Goal: Task Accomplishment & Management: Use online tool/utility

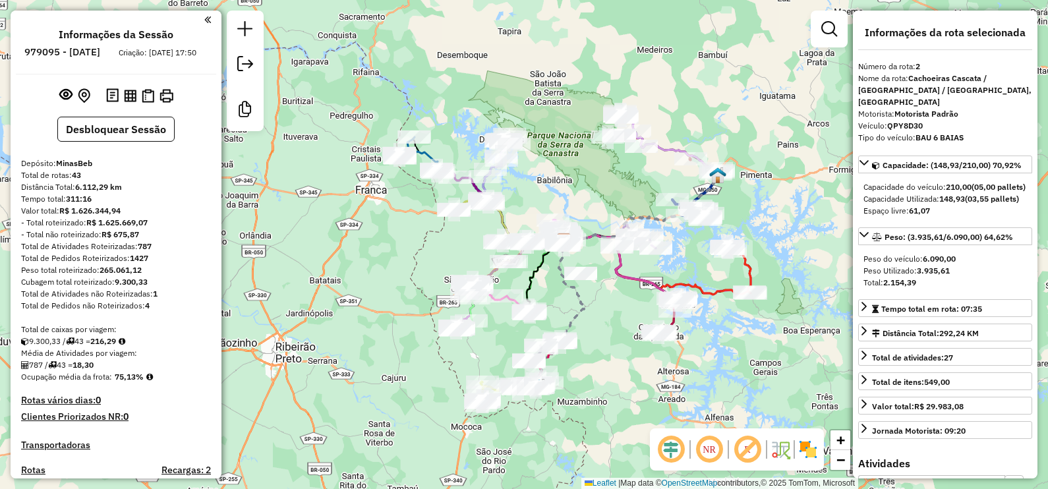
select select "**********"
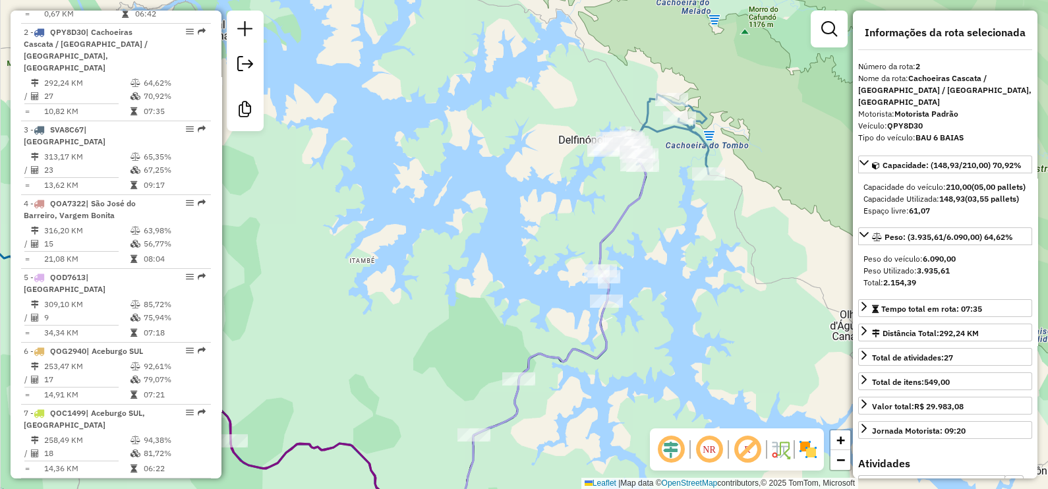
drag, startPoint x: 789, startPoint y: 112, endPoint x: 718, endPoint y: 127, distance: 72.0
click at [718, 127] on div "Janela de atendimento Grade de atendimento Capacidade Transportadoras Veículos …" at bounding box center [524, 244] width 1048 height 489
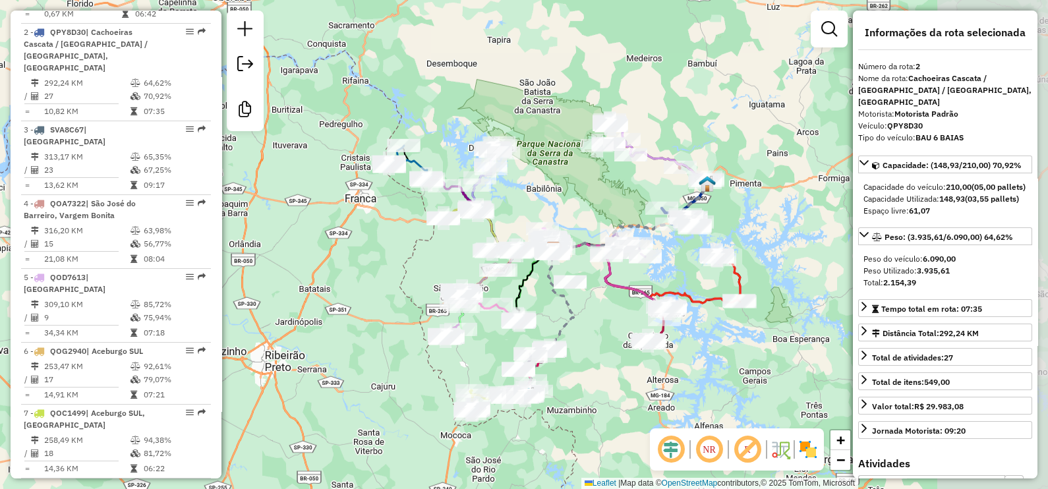
drag, startPoint x: 762, startPoint y: 298, endPoint x: 590, endPoint y: 211, distance: 192.1
click at [590, 211] on div "Janela de atendimento Grade de atendimento Capacidade Transportadoras Veículos …" at bounding box center [524, 244] width 1048 height 489
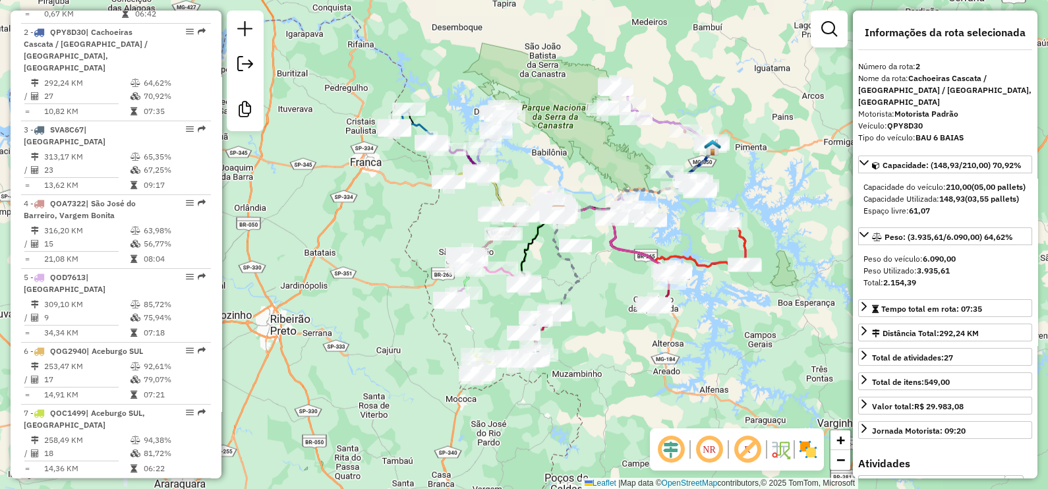
drag, startPoint x: 712, startPoint y: 376, endPoint x: 724, endPoint y: 340, distance: 37.7
click at [724, 340] on div "Janela de atendimento Grade de atendimento Capacidade Transportadoras Veículos …" at bounding box center [524, 244] width 1048 height 489
click at [612, 347] on div "Janela de atendimento Grade de atendimento Capacidade Transportadoras Veículos …" at bounding box center [524, 244] width 1048 height 489
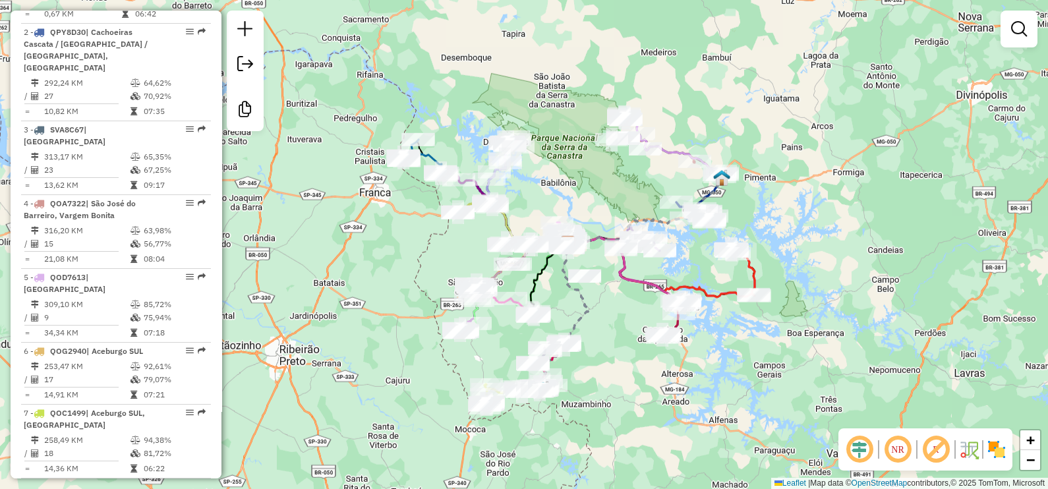
drag, startPoint x: 836, startPoint y: 119, endPoint x: 845, endPoint y: 150, distance: 31.7
click at [845, 150] on div "Janela de atendimento Grade de atendimento Capacidade Transportadoras Veículos …" at bounding box center [524, 244] width 1048 height 489
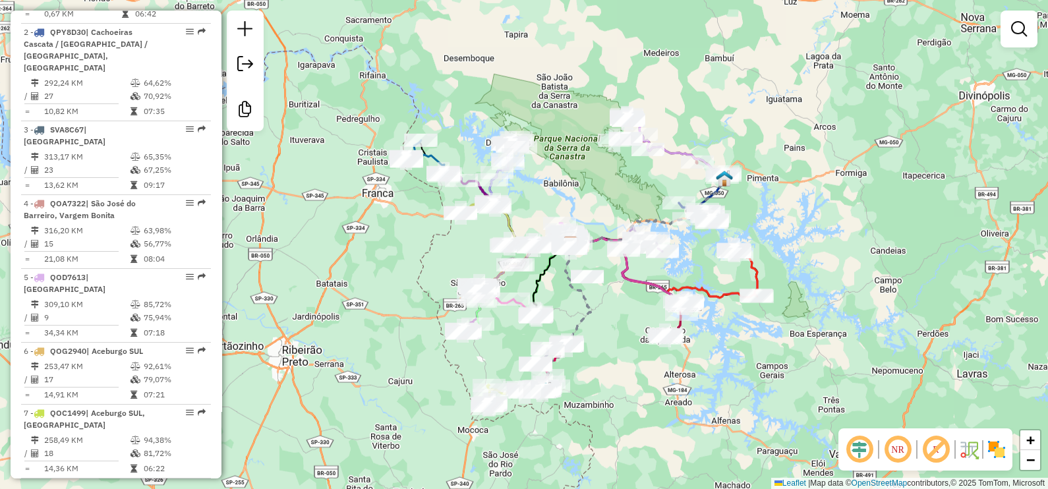
drag, startPoint x: 843, startPoint y: 230, endPoint x: 879, endPoint y: 244, distance: 39.0
click at [879, 244] on div "Janela de atendimento Grade de atendimento Capacidade Transportadoras Veículos …" at bounding box center [524, 244] width 1048 height 489
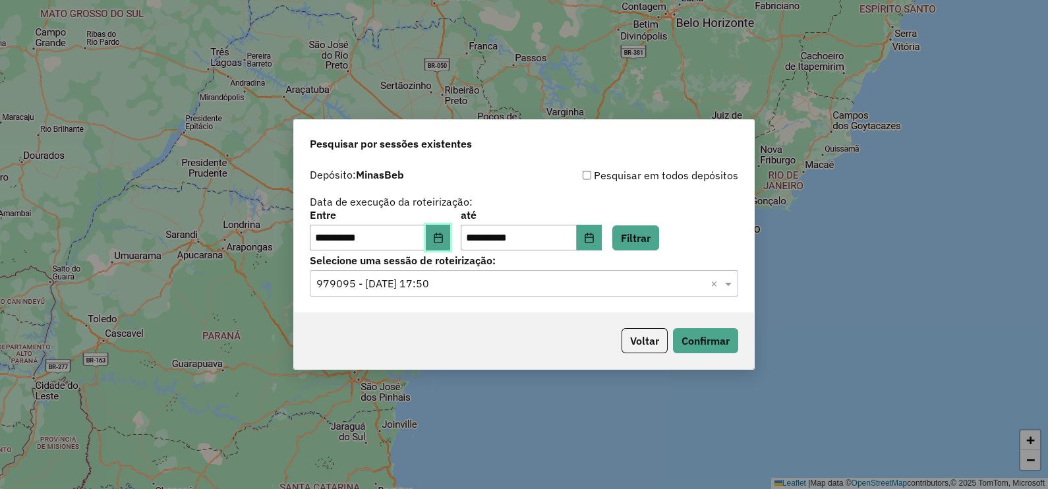
click at [446, 246] on button "Choose Date" at bounding box center [438, 238] width 25 height 26
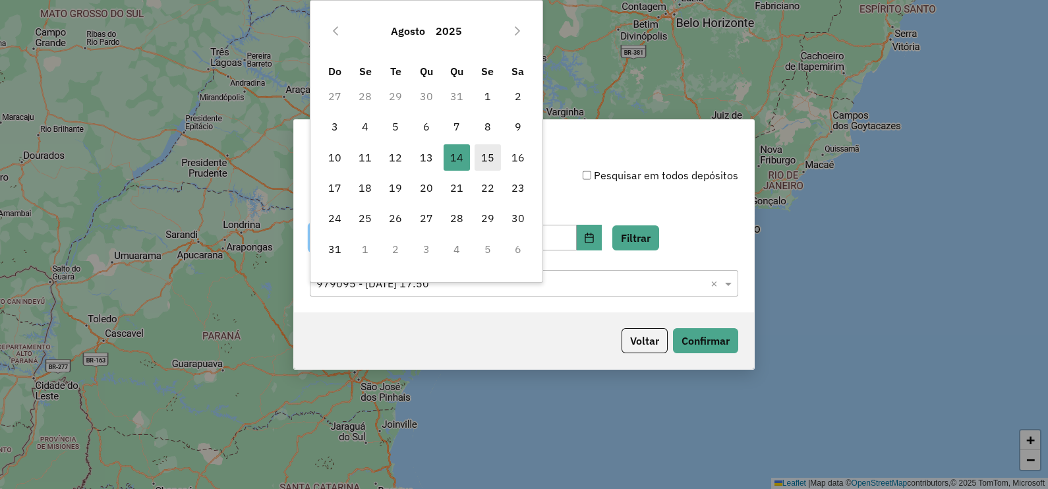
click at [483, 159] on span "15" at bounding box center [487, 157] width 26 height 26
type input "**********"
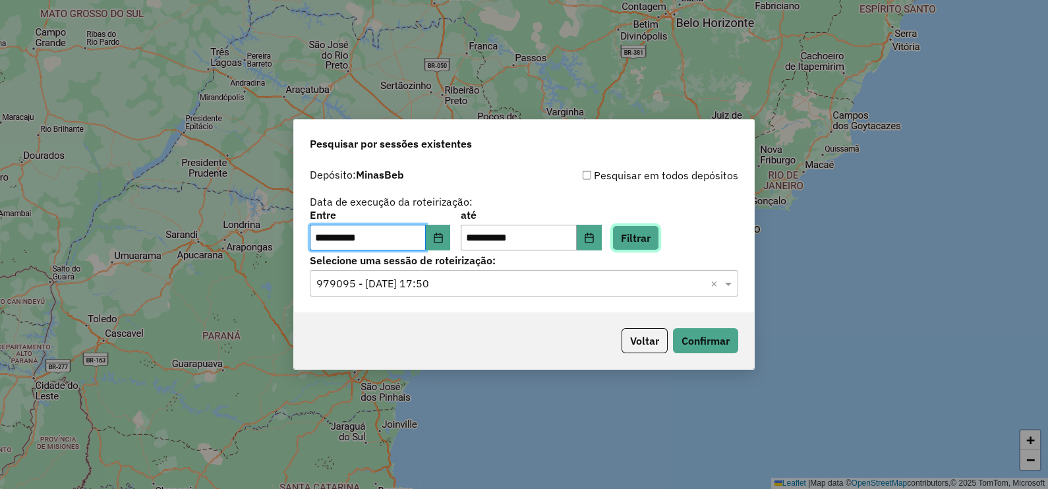
click at [659, 235] on button "Filtrar" at bounding box center [635, 237] width 47 height 25
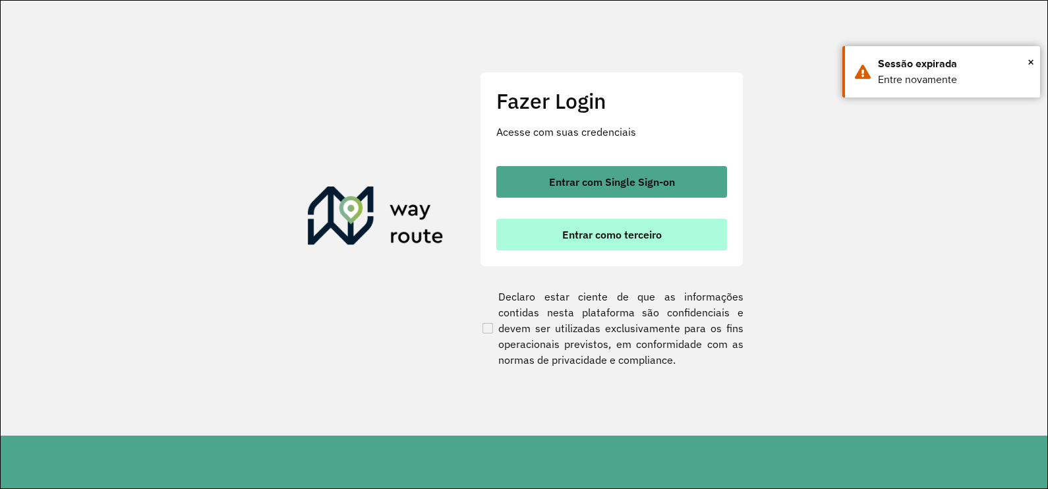
click at [558, 231] on button "Entrar como terceiro" at bounding box center [611, 235] width 231 height 32
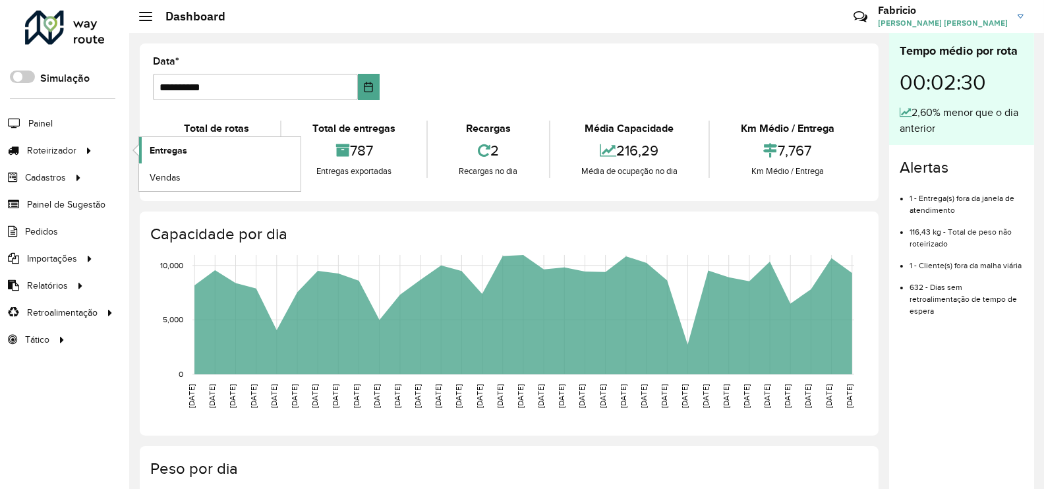
click at [177, 148] on span "Entregas" at bounding box center [169, 151] width 38 height 14
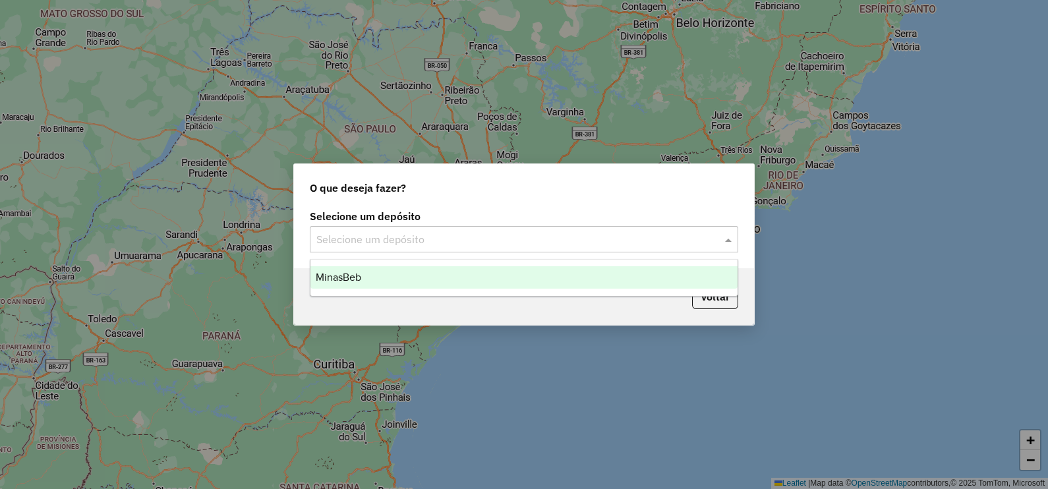
click at [365, 237] on input "text" at bounding box center [510, 240] width 389 height 16
click at [354, 276] on span "MinasBeb" at bounding box center [338, 276] width 45 height 11
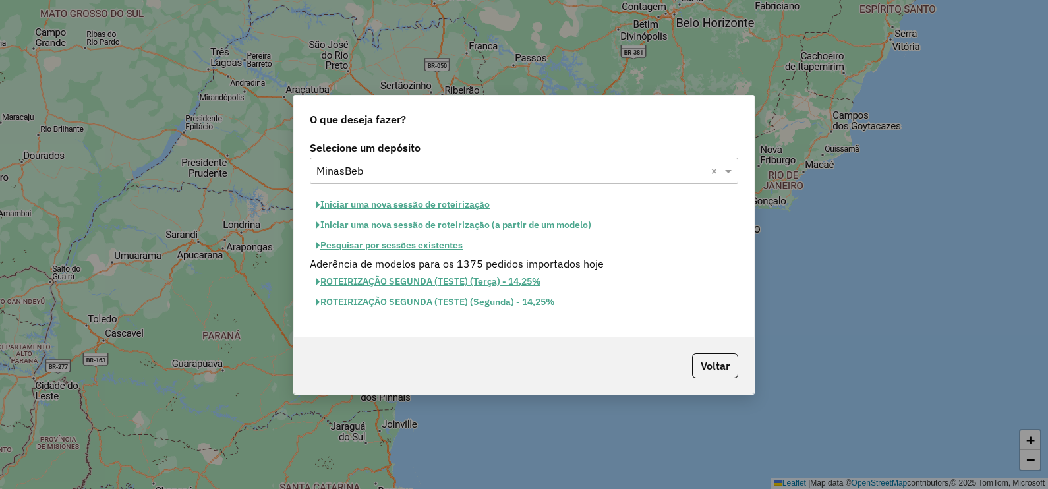
click at [375, 247] on button "Pesquisar por sessões existentes" at bounding box center [389, 245] width 159 height 20
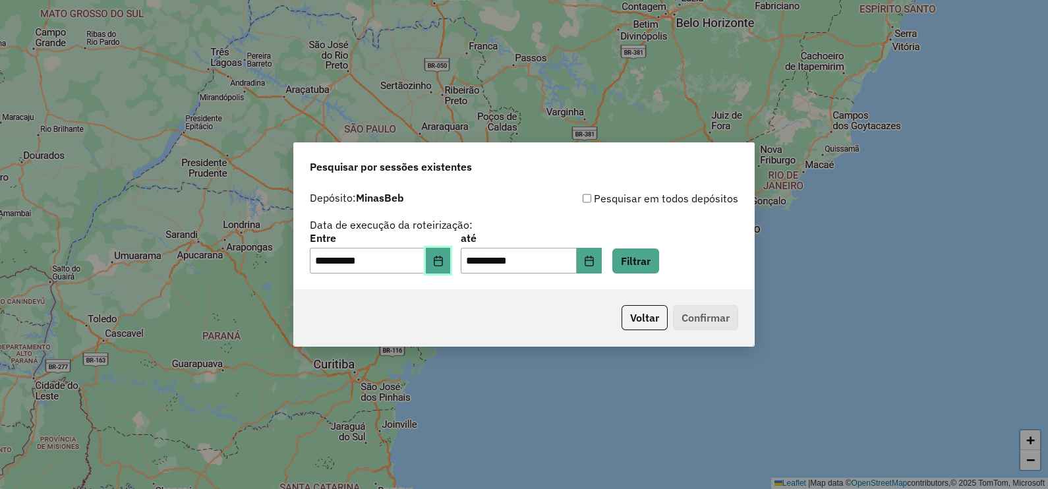
click at [443, 261] on icon "Choose Date" at bounding box center [438, 261] width 11 height 11
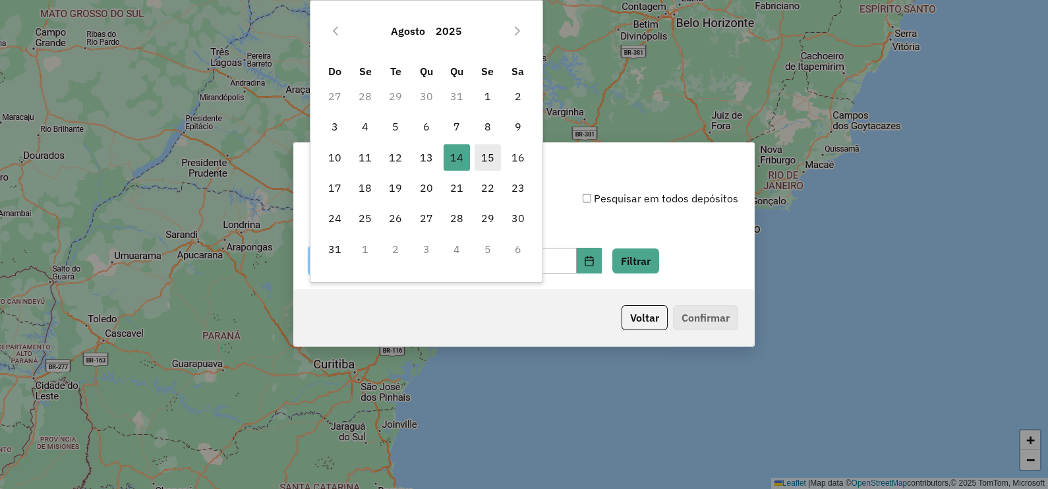
click at [484, 155] on span "15" at bounding box center [487, 157] width 26 height 26
type input "**********"
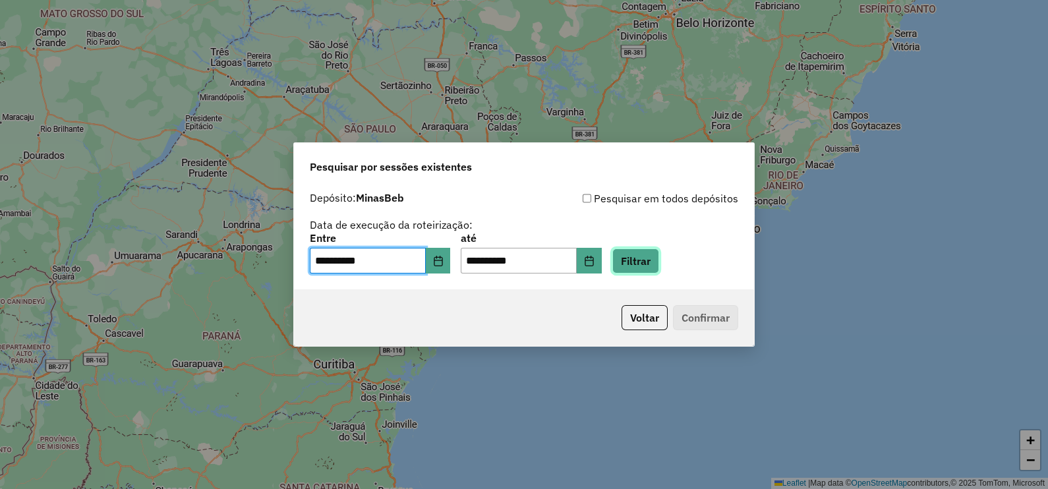
click at [658, 256] on button "Filtrar" at bounding box center [635, 260] width 47 height 25
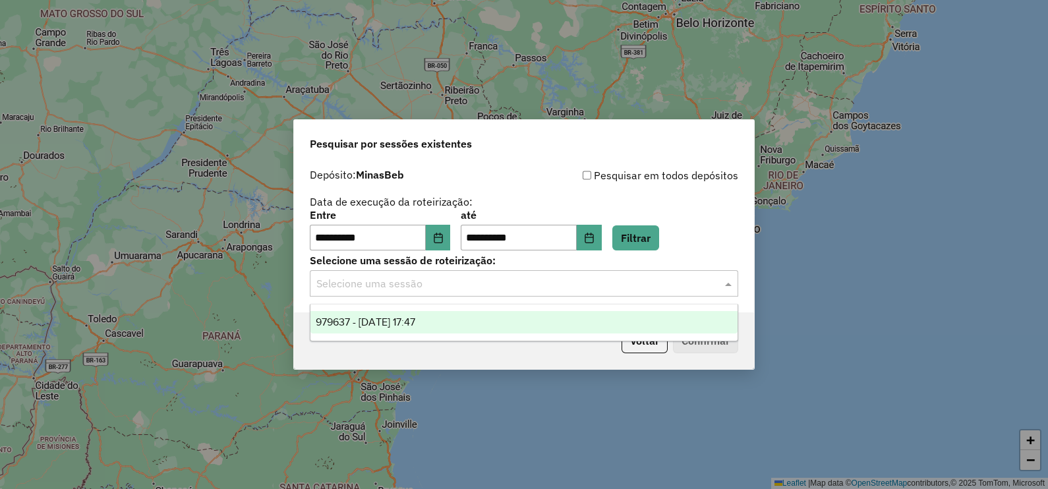
click at [458, 285] on input "text" at bounding box center [510, 284] width 389 height 16
click at [402, 322] on span "979637 - 15/08/2025 17:47" at bounding box center [365, 321] width 99 height 11
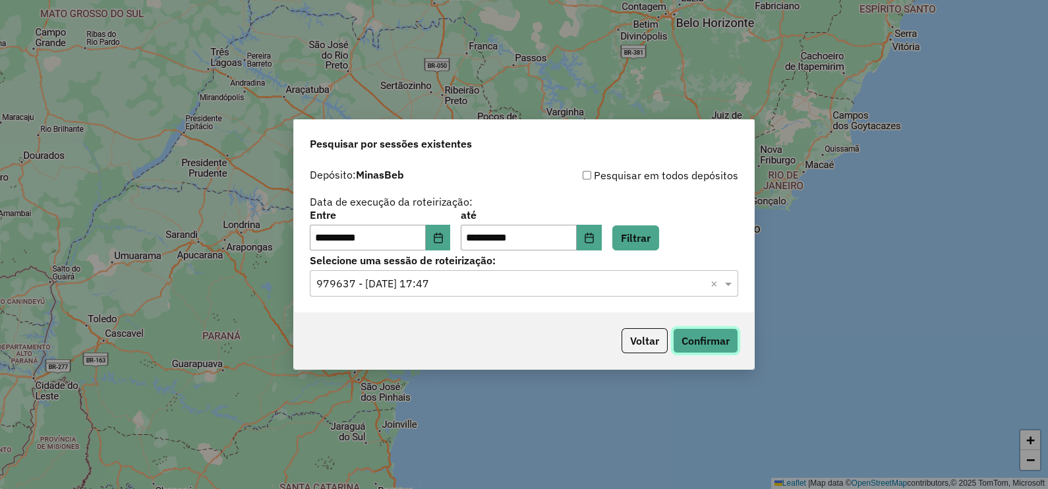
click at [712, 339] on button "Confirmar" at bounding box center [705, 340] width 65 height 25
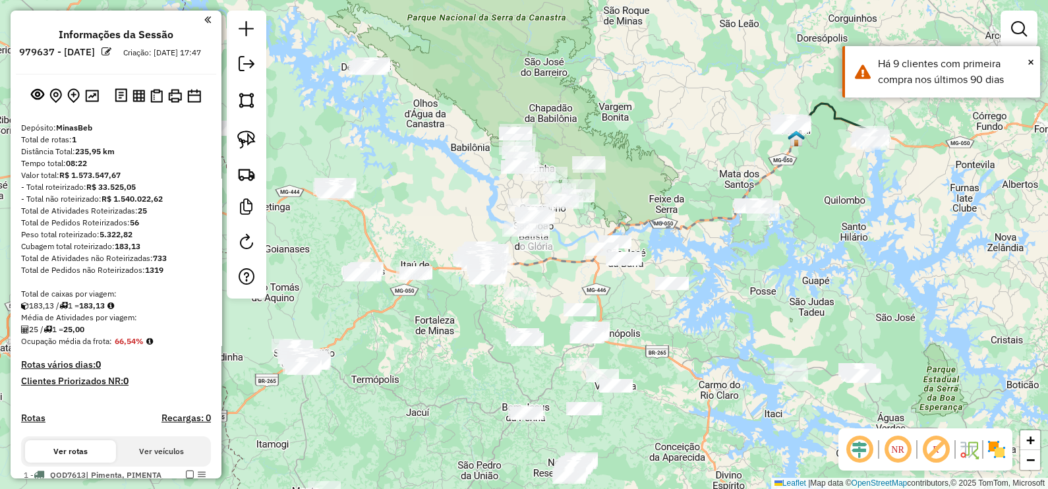
drag, startPoint x: 731, startPoint y: 306, endPoint x: 694, endPoint y: 333, distance: 44.8
click at [694, 333] on div "Janela de atendimento Grade de atendimento Capacidade Transportadoras Veículos …" at bounding box center [524, 244] width 1048 height 489
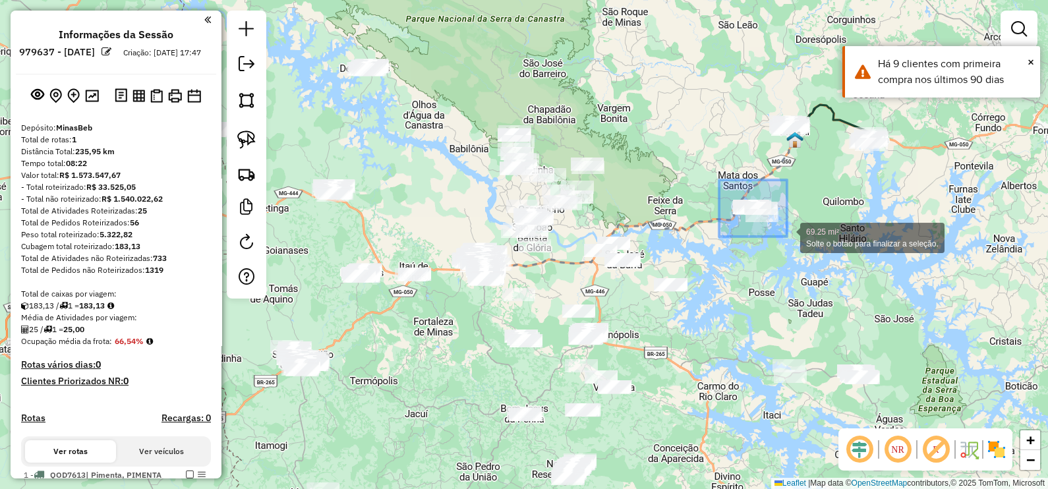
drag, startPoint x: 719, startPoint y: 180, endPoint x: 787, endPoint y: 237, distance: 88.4
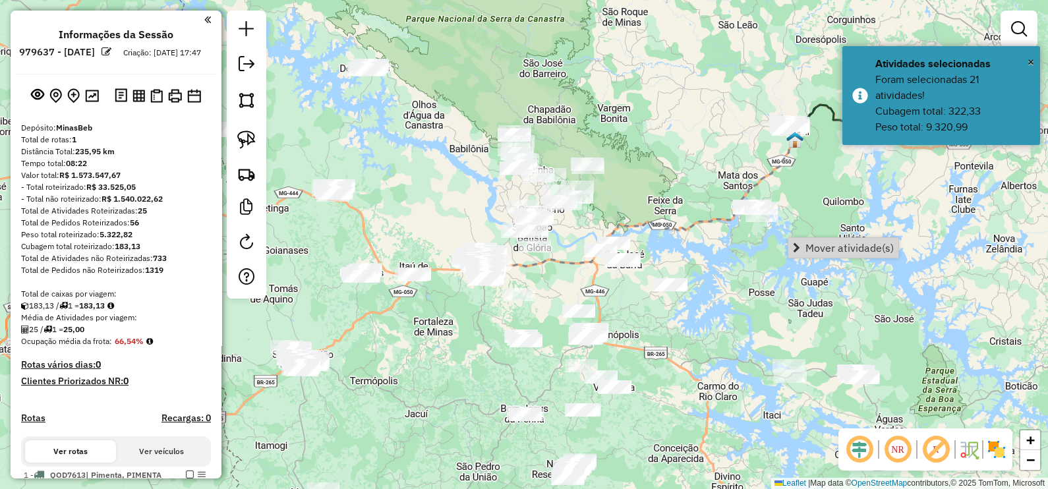
click at [730, 264] on div "Janela de atendimento Grade de atendimento Capacidade Transportadoras Veículos …" at bounding box center [524, 244] width 1048 height 489
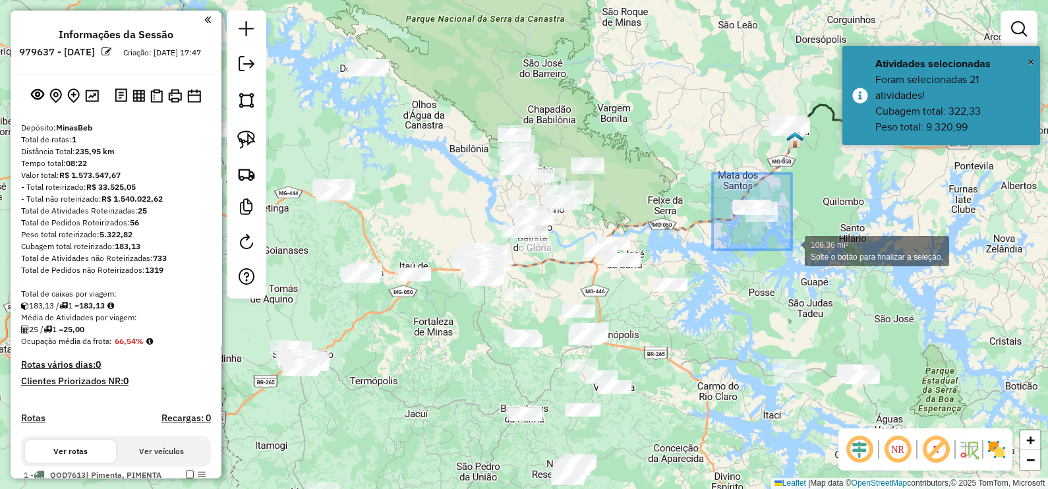
drag, startPoint x: 712, startPoint y: 173, endPoint x: 791, endPoint y: 250, distance: 110.0
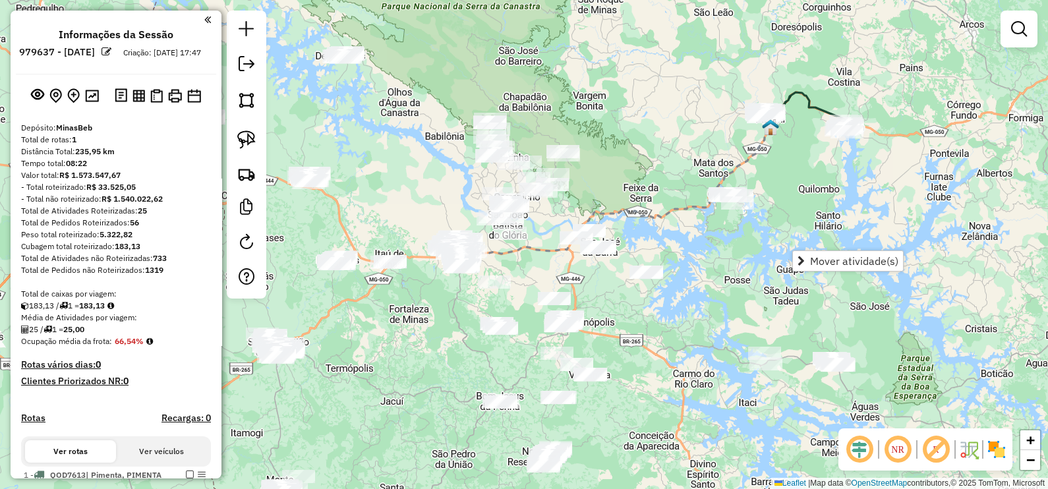
drag, startPoint x: 723, startPoint y: 159, endPoint x: 700, endPoint y: 147, distance: 26.8
click at [700, 147] on div "Janela de atendimento Grade de atendimento Capacidade Transportadoras Veículos …" at bounding box center [524, 244] width 1048 height 489
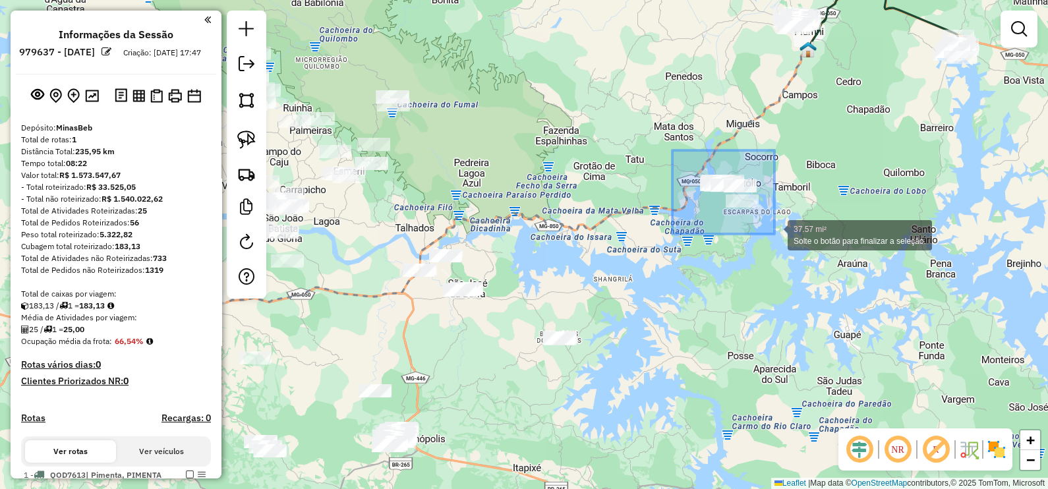
drag, startPoint x: 672, startPoint y: 150, endPoint x: 774, endPoint y: 234, distance: 132.0
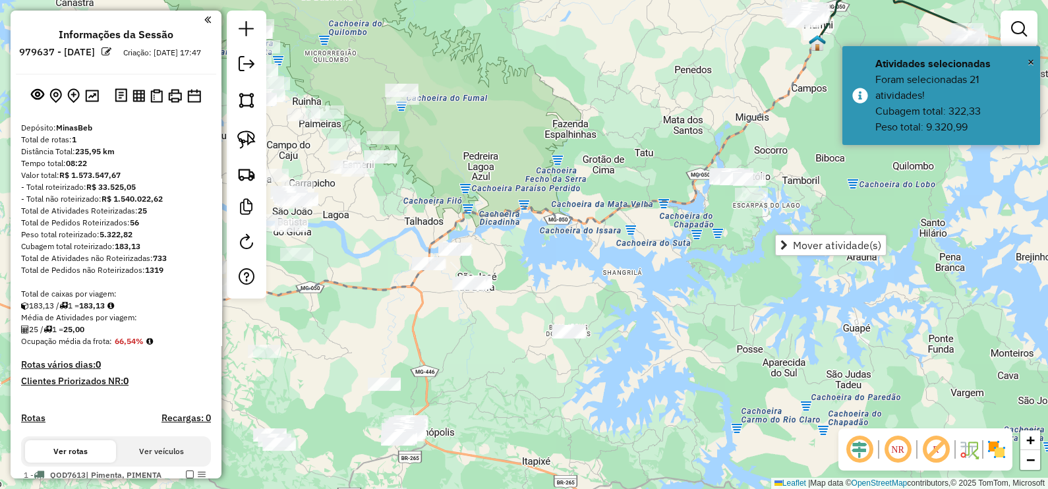
drag, startPoint x: 732, startPoint y: 281, endPoint x: 741, endPoint y: 274, distance: 11.3
click at [741, 274] on div "Janela de atendimento Grade de atendimento Capacidade Transportadoras Veículos …" at bounding box center [524, 244] width 1048 height 489
drag, startPoint x: 705, startPoint y: 303, endPoint x: 734, endPoint y: 229, distance: 79.9
click at [734, 229] on div "Janela de atendimento Grade de atendimento Capacidade Transportadoras Veículos …" at bounding box center [524, 244] width 1048 height 489
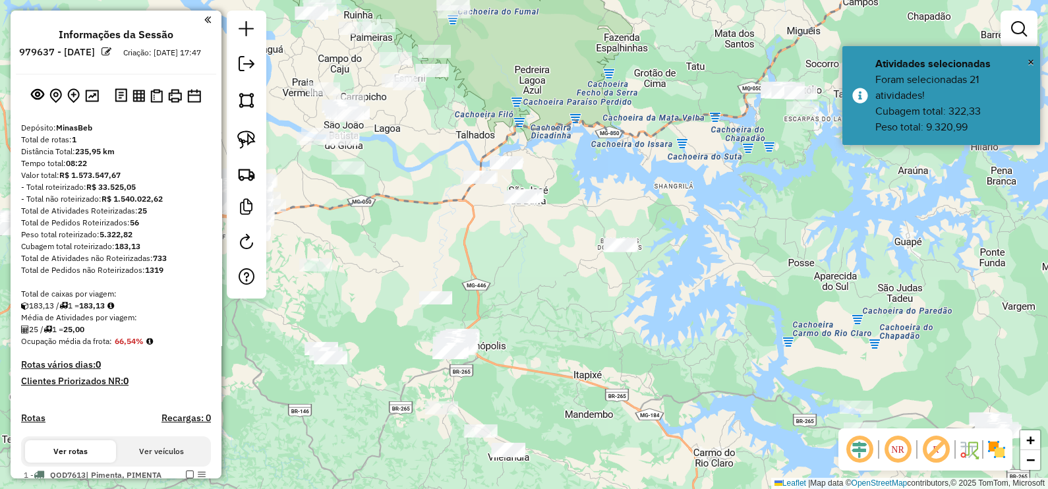
drag, startPoint x: 704, startPoint y: 267, endPoint x: 725, endPoint y: 255, distance: 24.8
click at [725, 255] on div "Janela de atendimento Grade de atendimento Capacidade Transportadoras Veículos …" at bounding box center [524, 244] width 1048 height 489
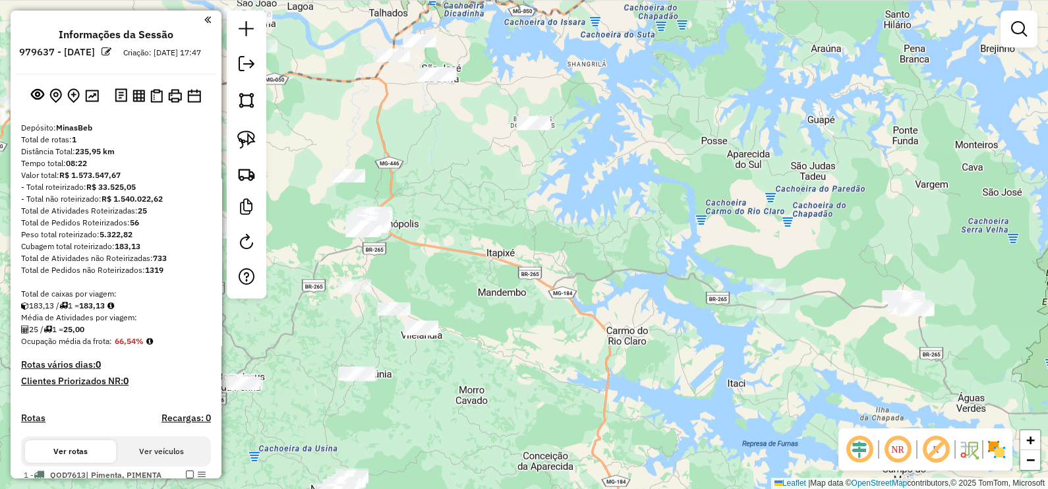
drag, startPoint x: 787, startPoint y: 287, endPoint x: 652, endPoint y: 150, distance: 192.4
click at [652, 150] on div "Janela de atendimento Grade de atendimento Capacidade Transportadoras Veículos …" at bounding box center [524, 244] width 1048 height 489
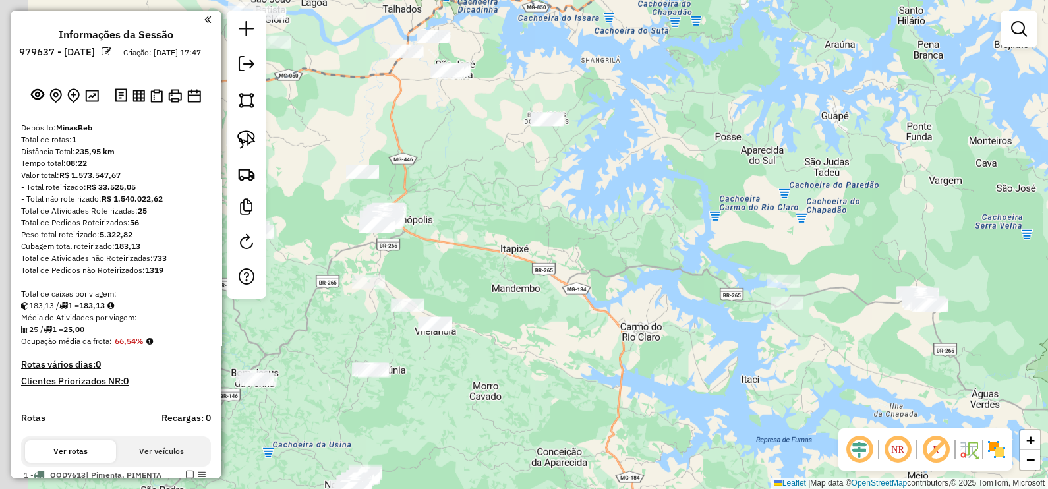
drag, startPoint x: 477, startPoint y: 215, endPoint x: 715, endPoint y: 240, distance: 239.2
click at [715, 240] on div "Janela de atendimento Grade de atendimento Capacidade Transportadoras Veículos …" at bounding box center [524, 244] width 1048 height 489
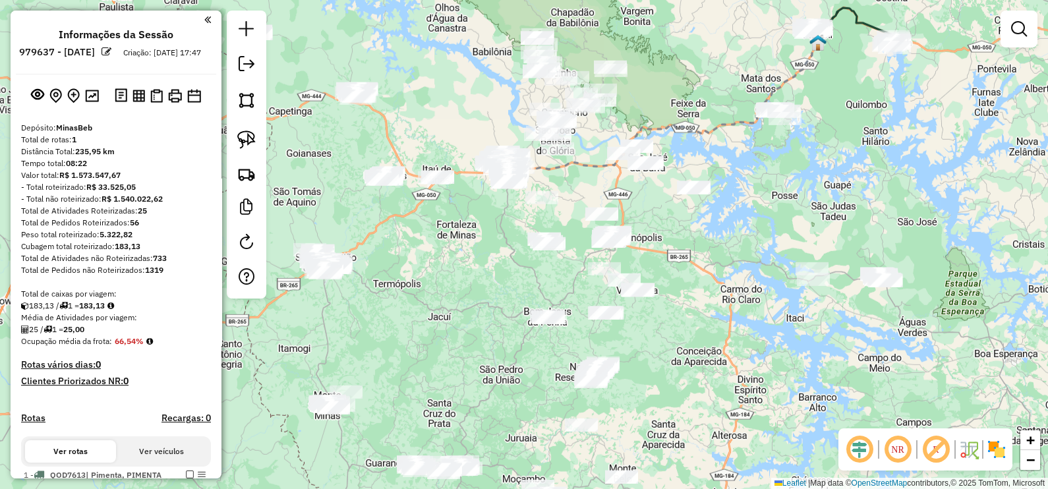
drag, startPoint x: 594, startPoint y: 196, endPoint x: 609, endPoint y: 217, distance: 26.4
click at [609, 217] on div "Janela de atendimento Grade de atendimento Capacidade Transportadoras Veículos …" at bounding box center [524, 244] width 1048 height 489
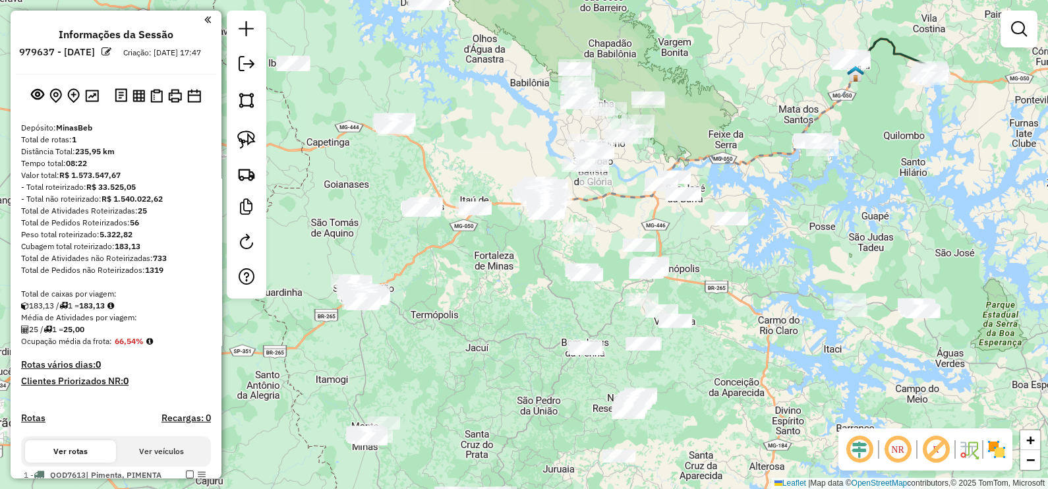
drag, startPoint x: 449, startPoint y: 144, endPoint x: 470, endPoint y: 154, distance: 23.9
click at [470, 154] on div "Janela de atendimento Grade de atendimento Capacidade Transportadoras Veículos …" at bounding box center [524, 244] width 1048 height 489
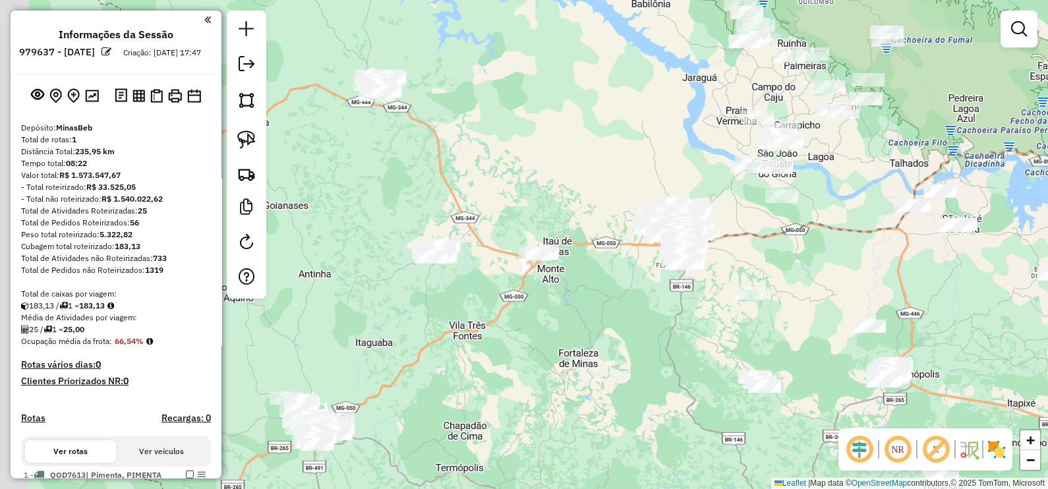
drag, startPoint x: 428, startPoint y: 148, endPoint x: 494, endPoint y: 194, distance: 81.0
click at [494, 194] on div "Janela de atendimento Grade de atendimento Capacidade Transportadoras Veículos …" at bounding box center [524, 244] width 1048 height 489
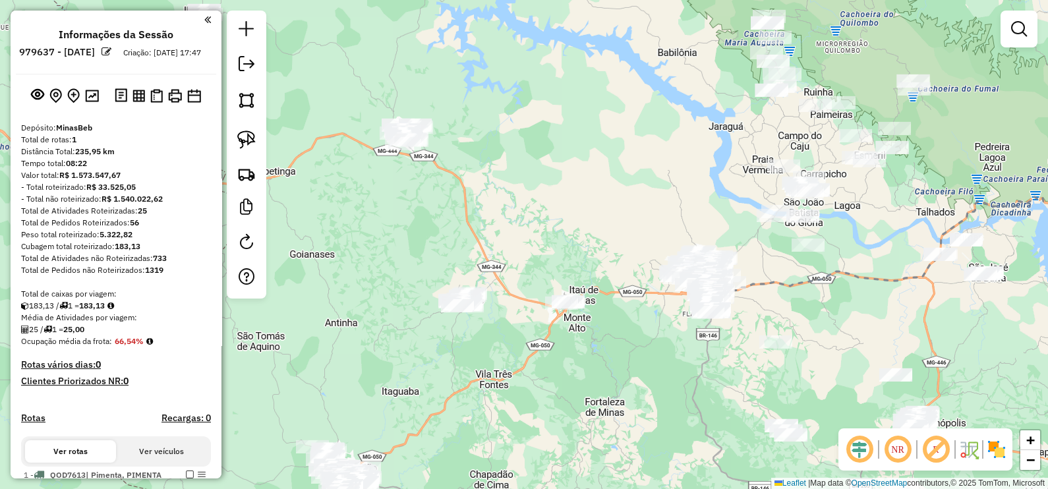
drag, startPoint x: 526, startPoint y: 231, endPoint x: 562, endPoint y: 236, distance: 36.6
click at [562, 236] on div "Janela de atendimento Grade de atendimento Capacidade Transportadoras Veículos …" at bounding box center [524, 244] width 1048 height 489
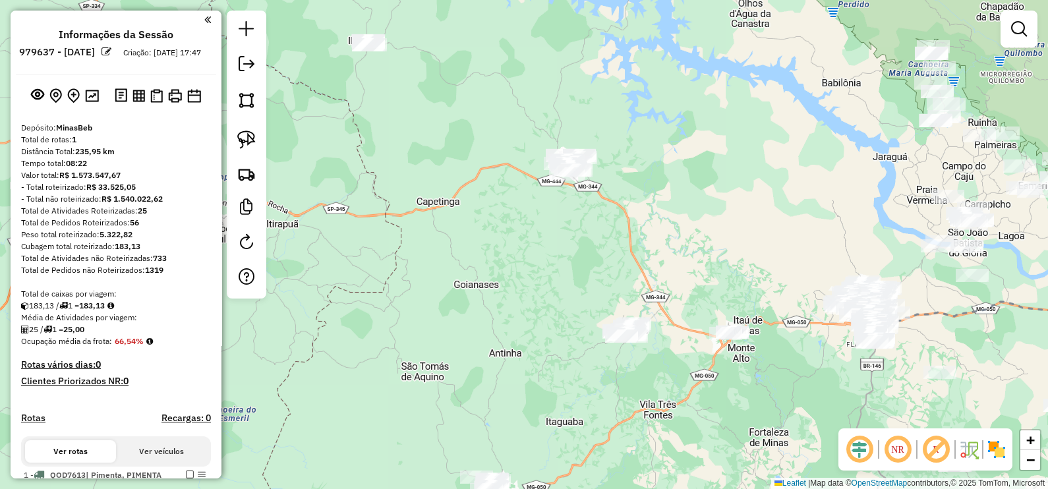
drag, startPoint x: 470, startPoint y: 208, endPoint x: 527, endPoint y: 265, distance: 80.6
click at [527, 265] on div "Janela de atendimento Grade de atendimento Capacidade Transportadoras Veículos …" at bounding box center [524, 244] width 1048 height 489
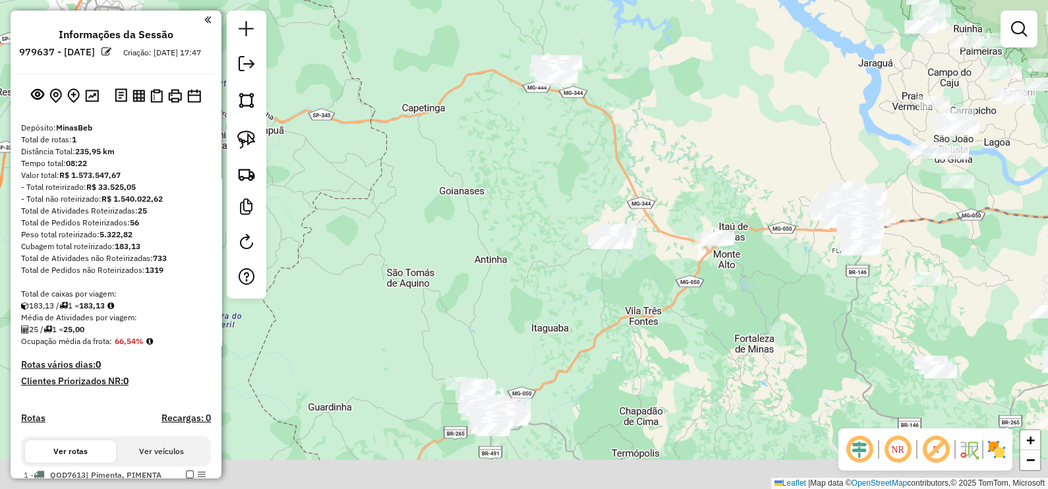
drag, startPoint x: 527, startPoint y: 281, endPoint x: 432, endPoint y: 105, distance: 199.6
click at [439, 102] on div "Janela de atendimento Grade de atendimento Capacidade Transportadoras Veículos …" at bounding box center [524, 244] width 1048 height 489
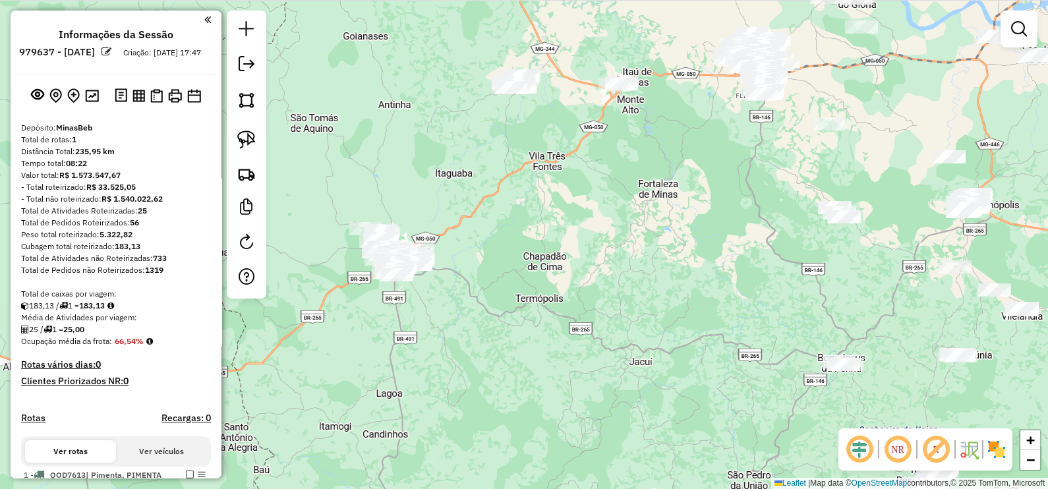
drag, startPoint x: 623, startPoint y: 261, endPoint x: 451, endPoint y: 204, distance: 181.3
click at [436, 182] on div "Janela de atendimento Grade de atendimento Capacidade Transportadoras Veículos …" at bounding box center [524, 244] width 1048 height 489
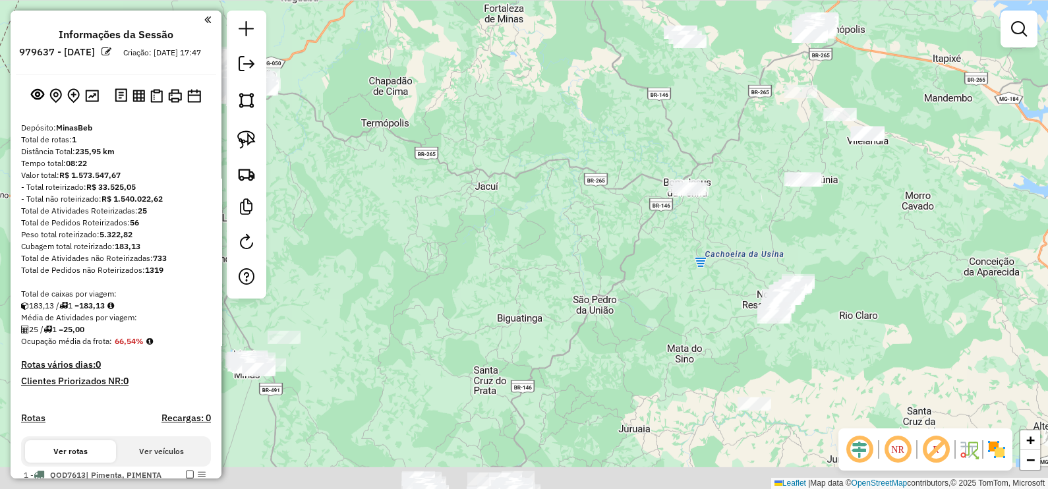
drag, startPoint x: 577, startPoint y: 361, endPoint x: 604, endPoint y: 260, distance: 104.5
click at [604, 260] on div "Janela de atendimento Grade de atendimento Capacidade Transportadoras Veículos …" at bounding box center [524, 244] width 1048 height 489
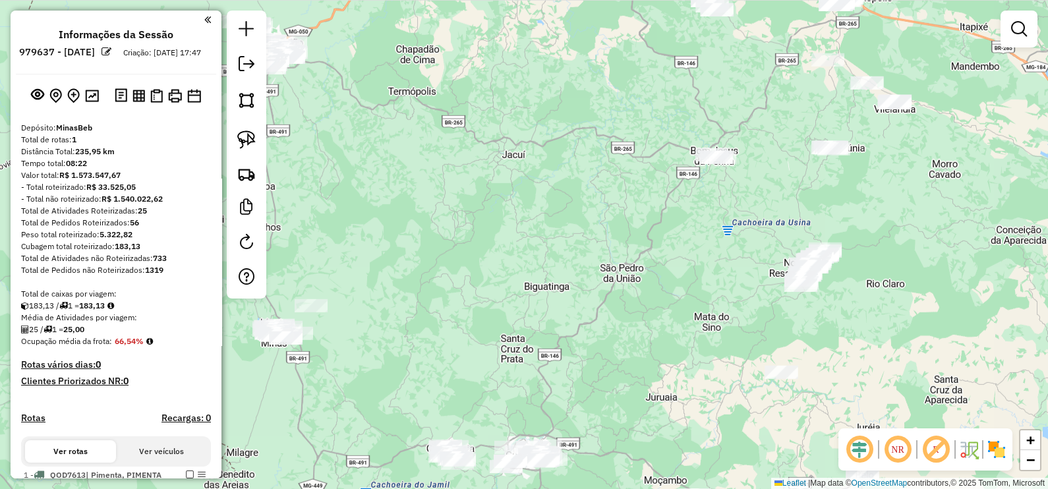
drag, startPoint x: 549, startPoint y: 288, endPoint x: 580, endPoint y: 226, distance: 69.0
click at [573, 237] on div "Janela de atendimento Grade de atendimento Capacidade Transportadoras Veículos …" at bounding box center [524, 244] width 1048 height 489
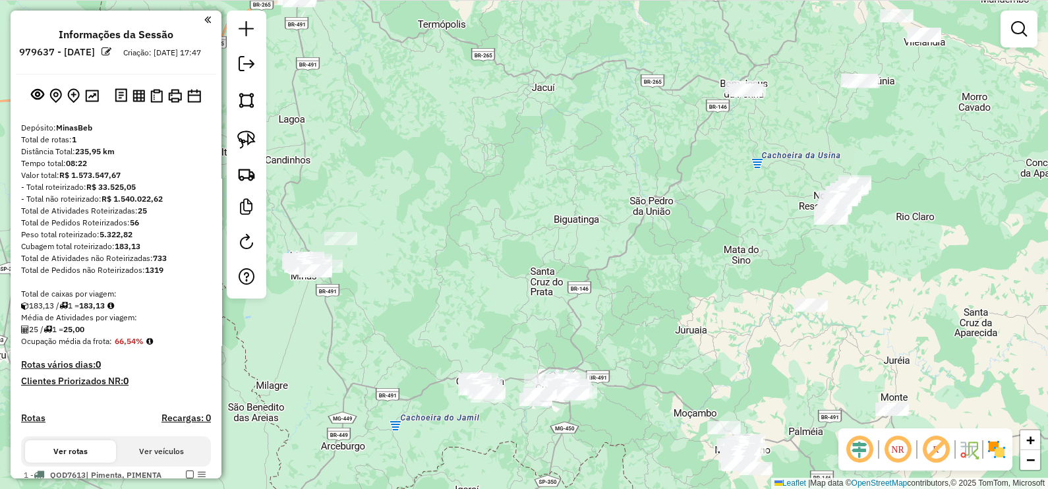
drag, startPoint x: 596, startPoint y: 311, endPoint x: 607, endPoint y: 237, distance: 74.6
click at [607, 237] on div "Janela de atendimento Grade de atendimento Capacidade Transportadoras Veículos …" at bounding box center [524, 244] width 1048 height 489
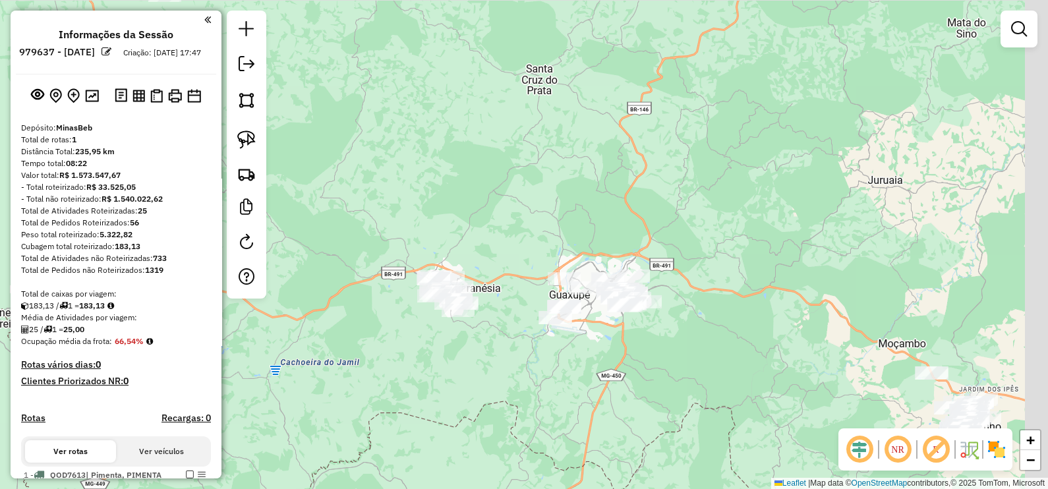
drag, startPoint x: 705, startPoint y: 254, endPoint x: 414, endPoint y: 204, distance: 295.4
click at [414, 204] on div "Janela de atendimento Grade de atendimento Capacidade Transportadoras Veículos …" at bounding box center [524, 244] width 1048 height 489
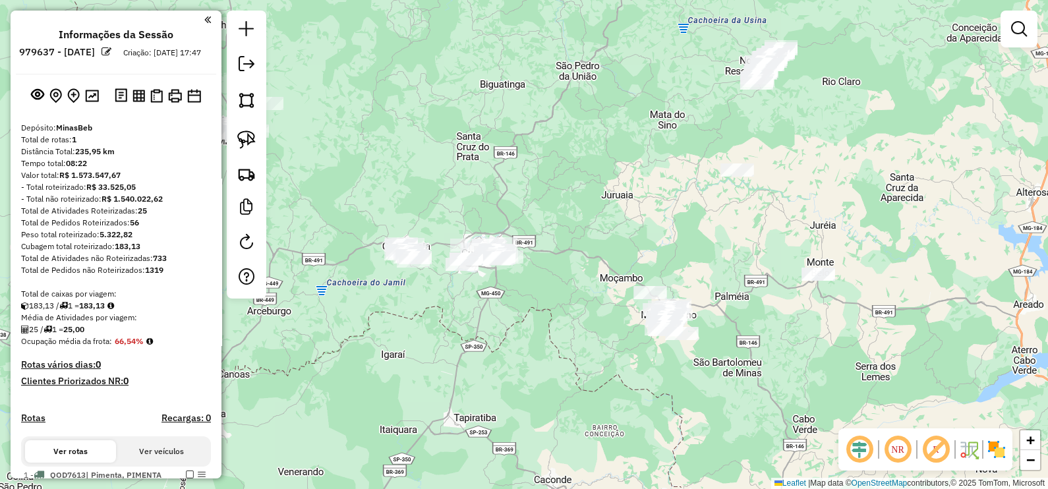
drag, startPoint x: 723, startPoint y: 225, endPoint x: 679, endPoint y: 349, distance: 130.9
click at [679, 349] on div "Janela de atendimento Grade de atendimento Capacidade Transportadoras Veículos …" at bounding box center [524, 244] width 1048 height 489
